Goal: Transaction & Acquisition: Purchase product/service

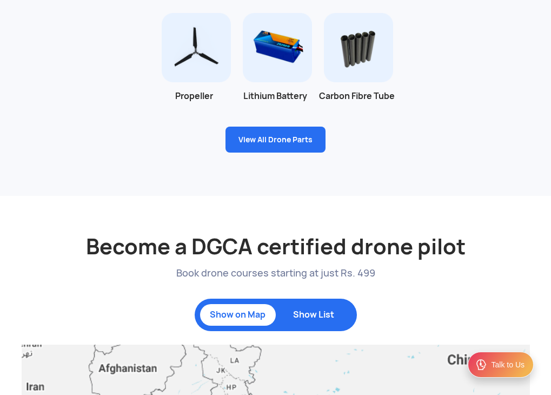
scroll to position [1838, 0]
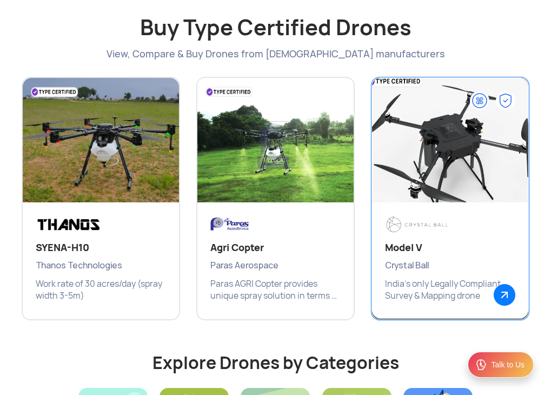
click at [391, 197] on img at bounding box center [450, 145] width 188 height 162
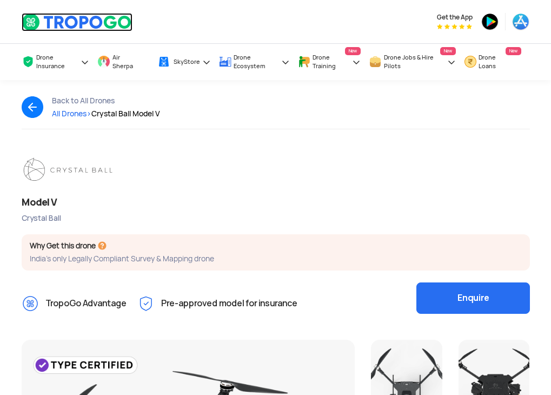
click at [22, 17] on img at bounding box center [77, 22] width 111 height 18
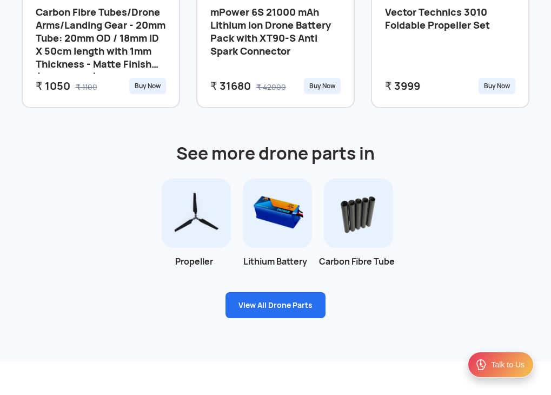
scroll to position [757, 0]
